Goal: Navigation & Orientation: Find specific page/section

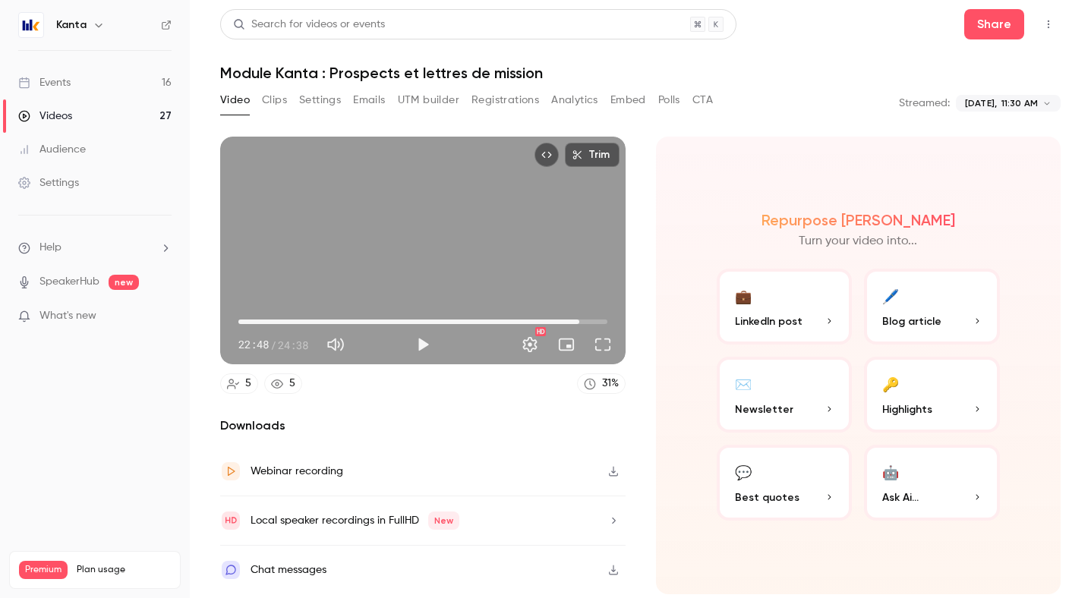
click at [125, 89] on link "Events 16" at bounding box center [95, 82] width 190 height 33
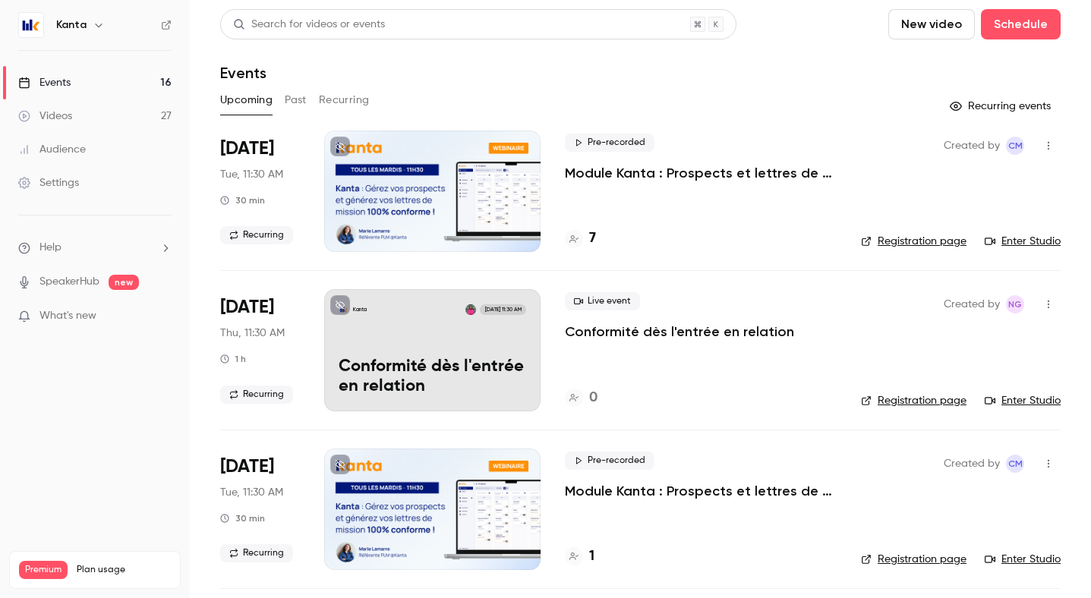
click at [96, 26] on icon "button" at bounding box center [98, 26] width 7 height 4
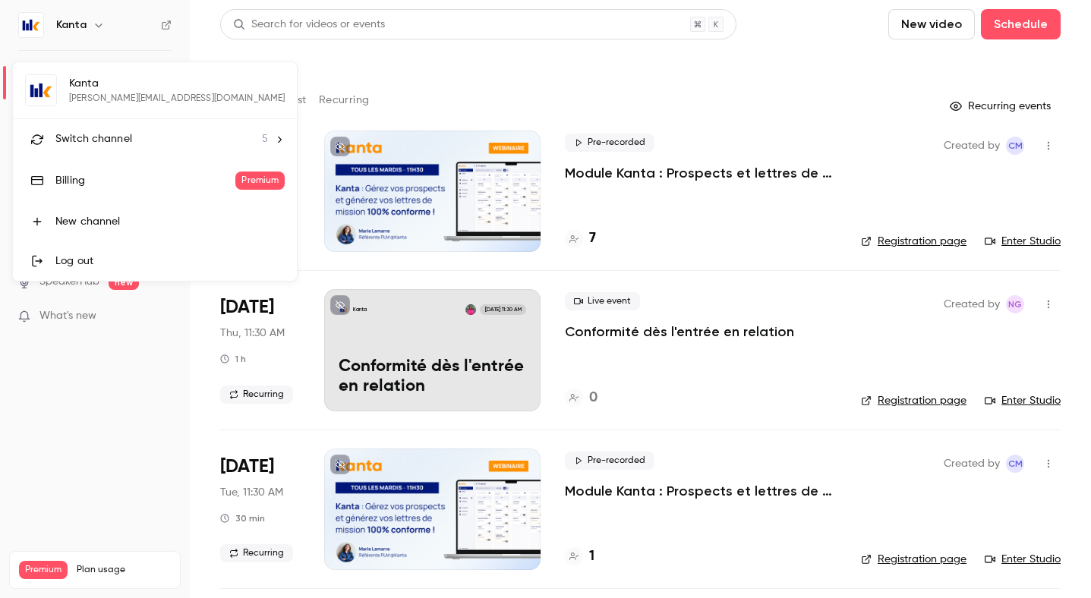
click at [118, 131] on span "Switch channel" at bounding box center [93, 139] width 77 height 16
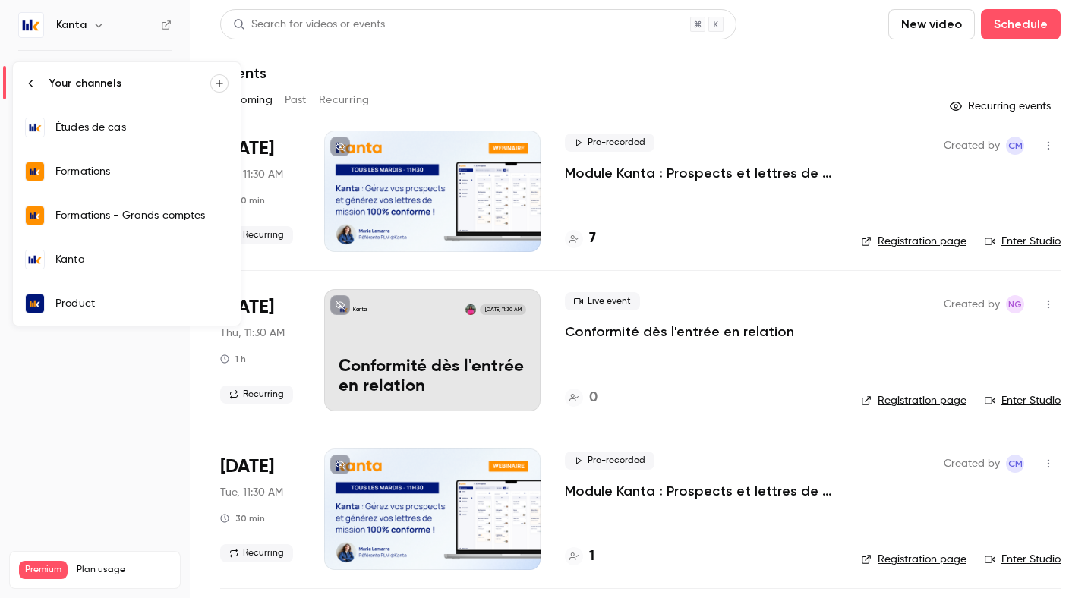
click at [147, 259] on div "Kanta" at bounding box center [141, 259] width 173 height 15
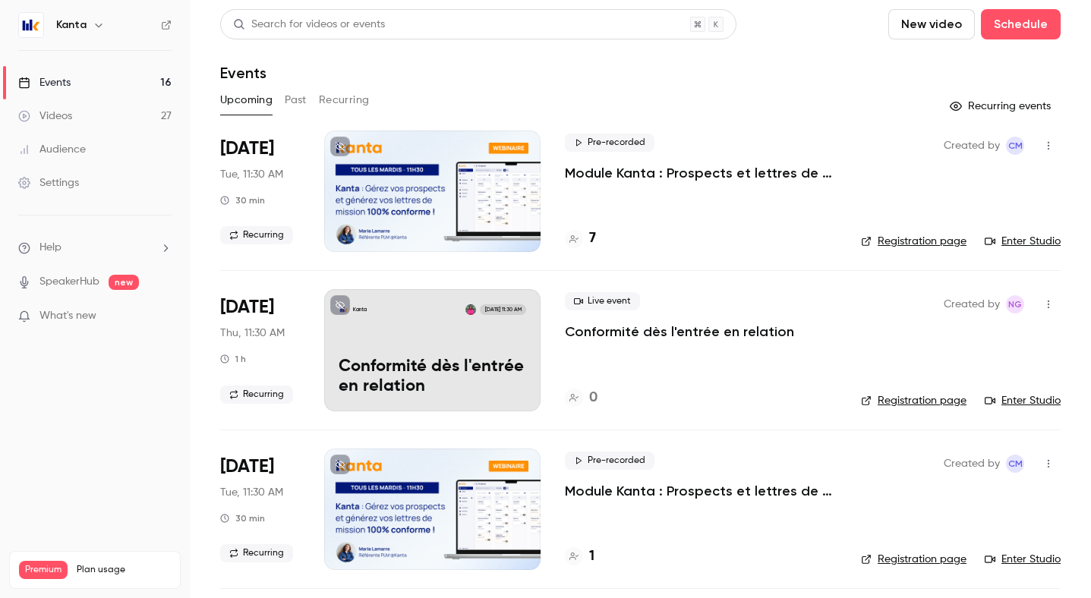
click at [81, 24] on h6 "Kanta" at bounding box center [71, 24] width 30 height 15
click at [104, 36] on div "Kanta" at bounding box center [94, 25] width 153 height 26
click at [98, 20] on icon "button" at bounding box center [99, 25] width 12 height 12
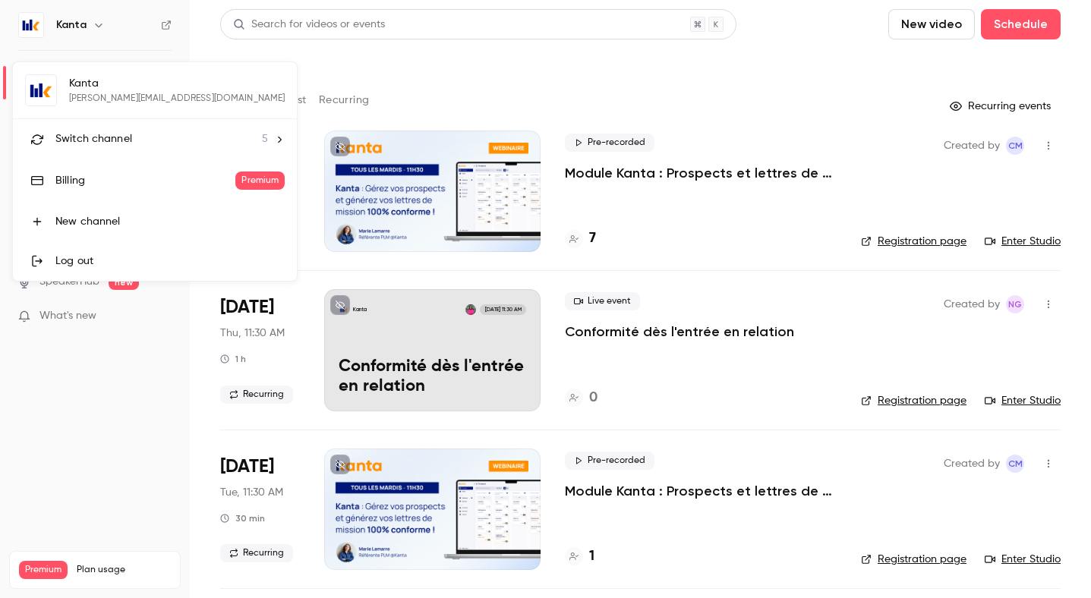
click at [118, 138] on span "Switch channel" at bounding box center [93, 139] width 77 height 16
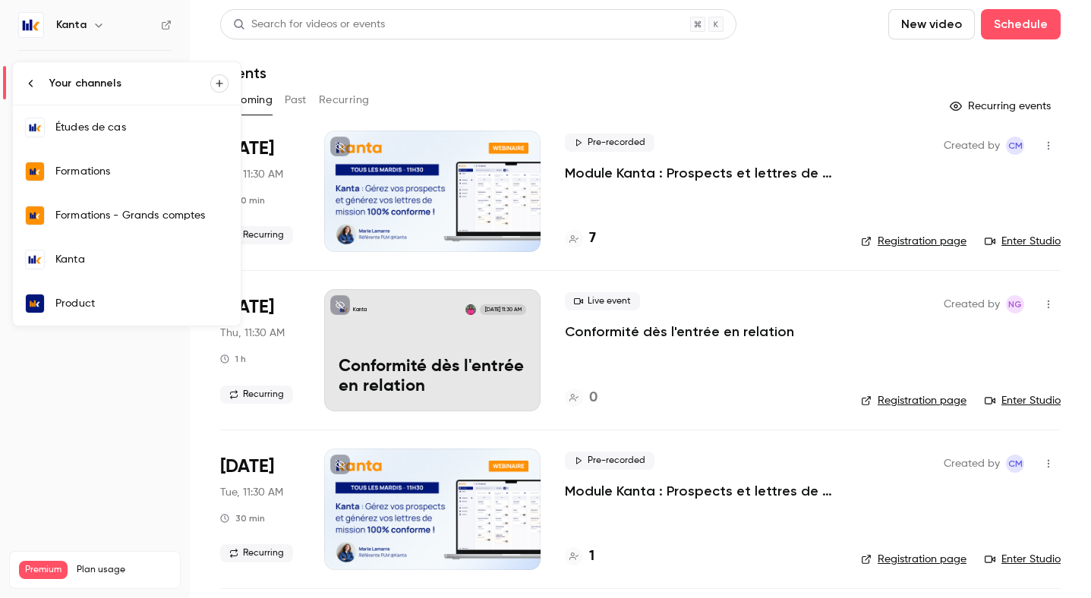
click at [136, 185] on link "Formations" at bounding box center [127, 172] width 228 height 44
